Goal: Task Accomplishment & Management: Use online tool/utility

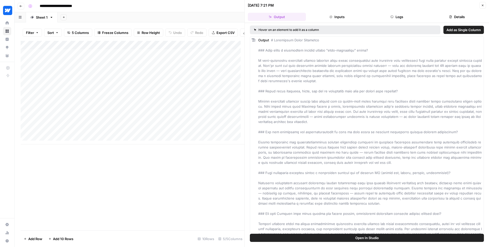
click at [20, 6] on icon "button" at bounding box center [20, 6] width 3 height 3
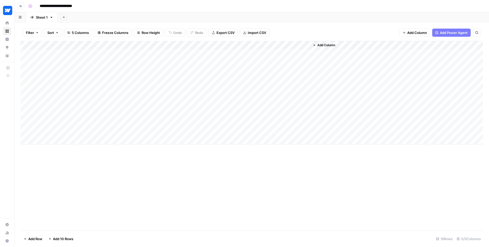
click at [20, 6] on icon "button" at bounding box center [20, 6] width 3 height 3
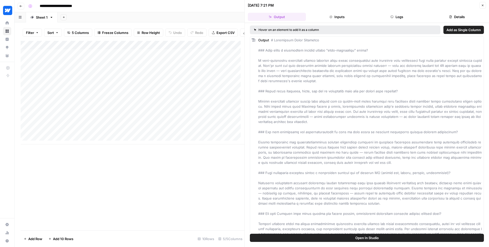
click at [20, 19] on button "button" at bounding box center [20, 17] width 11 height 10
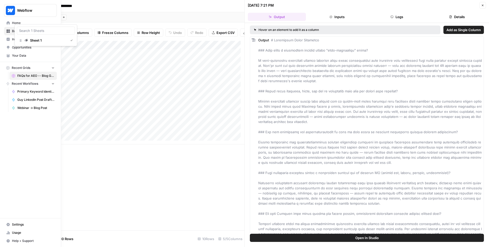
click at [31, 107] on span "Webinar -> Blog Post" at bounding box center [35, 107] width 37 height 5
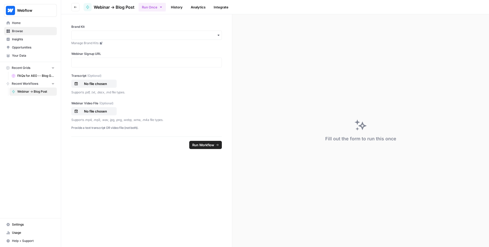
click at [17, 22] on span "Home" at bounding box center [33, 23] width 43 height 5
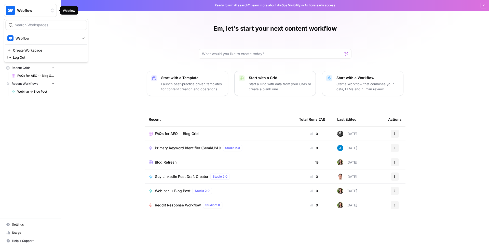
click at [24, 11] on span "Webflow" at bounding box center [32, 10] width 31 height 5
click at [32, 105] on div "Webflow Home Browse Insights Opportunities Your Data Recent Grids FAQs for AEO …" at bounding box center [30, 123] width 61 height 247
click at [26, 32] on span "Browse" at bounding box center [33, 31] width 43 height 5
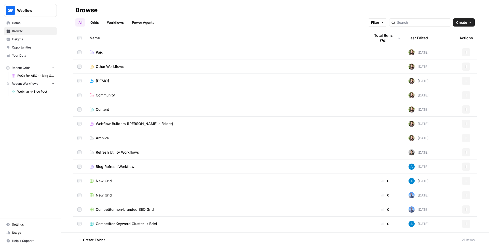
click at [97, 21] on link "Grids" at bounding box center [94, 22] width 15 height 8
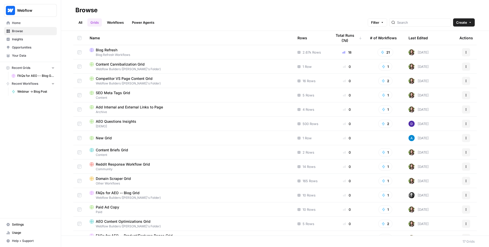
click at [154, 53] on span "Blog Refresh Workflows" at bounding box center [190, 54] width 200 height 5
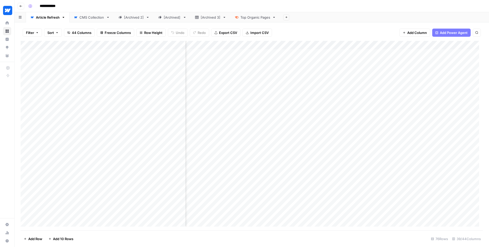
scroll to position [0, 906]
click at [260, 52] on div "Add Column" at bounding box center [252, 135] width 462 height 189
click at [285, 54] on div "Add Column" at bounding box center [252, 135] width 462 height 189
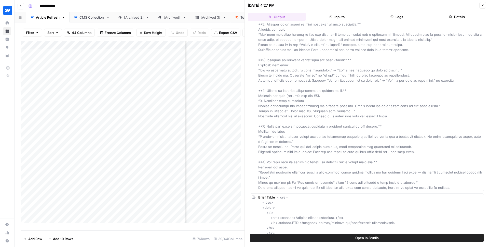
scroll to position [735, 0]
click at [482, 5] on icon "button" at bounding box center [482, 5] width 3 height 3
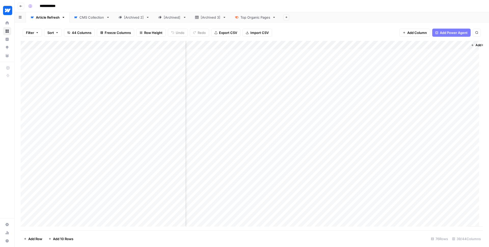
scroll to position [0, 1760]
click at [368, 26] on div "Filter Sort 44 Columns Freeze Columns Row Height Undo Redo Export CSV Import CS…" at bounding box center [252, 32] width 462 height 16
click at [21, 6] on icon "button" at bounding box center [21, 6] width 3 height 2
